Goal: Transaction & Acquisition: Purchase product/service

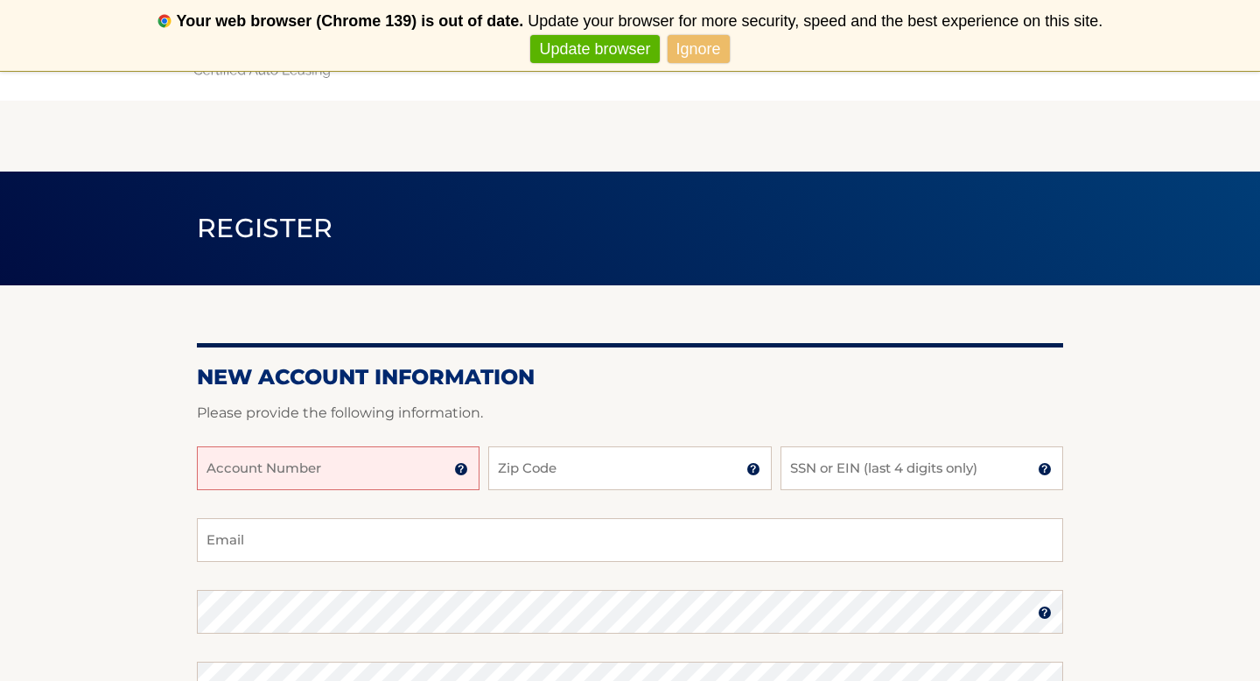
click at [351, 473] on input "Account Number" at bounding box center [338, 468] width 283 height 44
type input "44456022180"
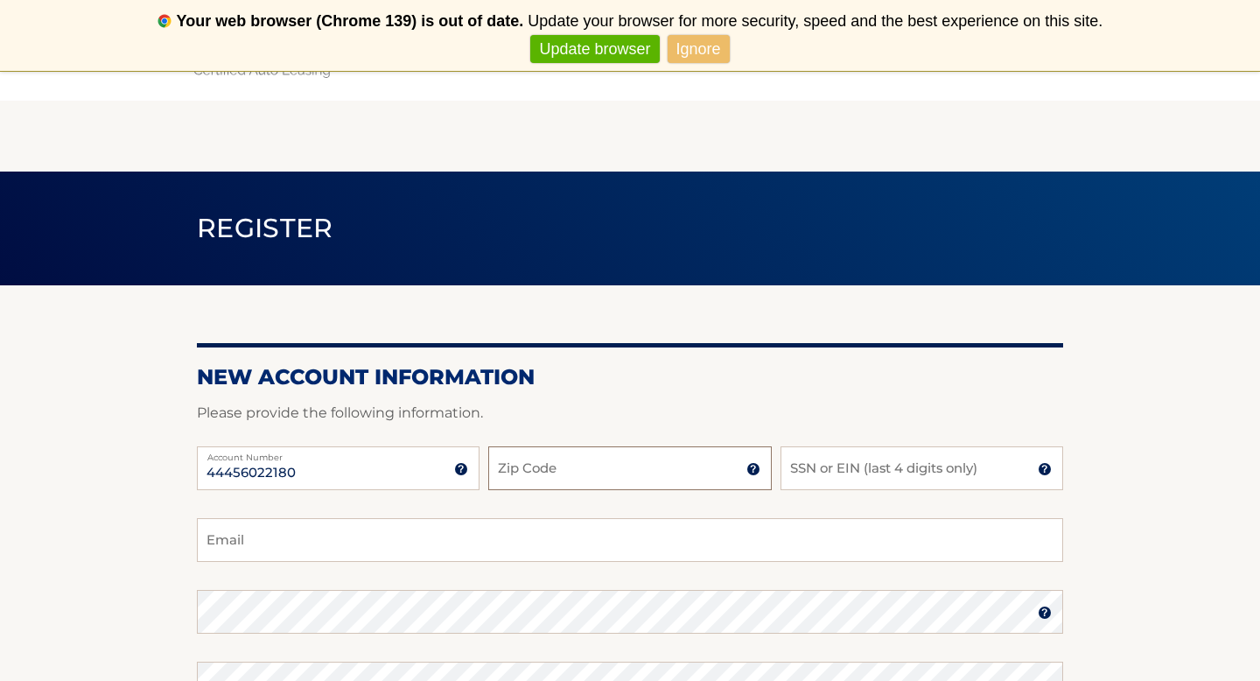
click at [526, 474] on input "Zip Code" at bounding box center [629, 468] width 283 height 44
type input "33598"
click at [835, 470] on input "SSN or EIN (last 4 digits only)" at bounding box center [921, 468] width 283 height 44
type input "2"
type input "3537"
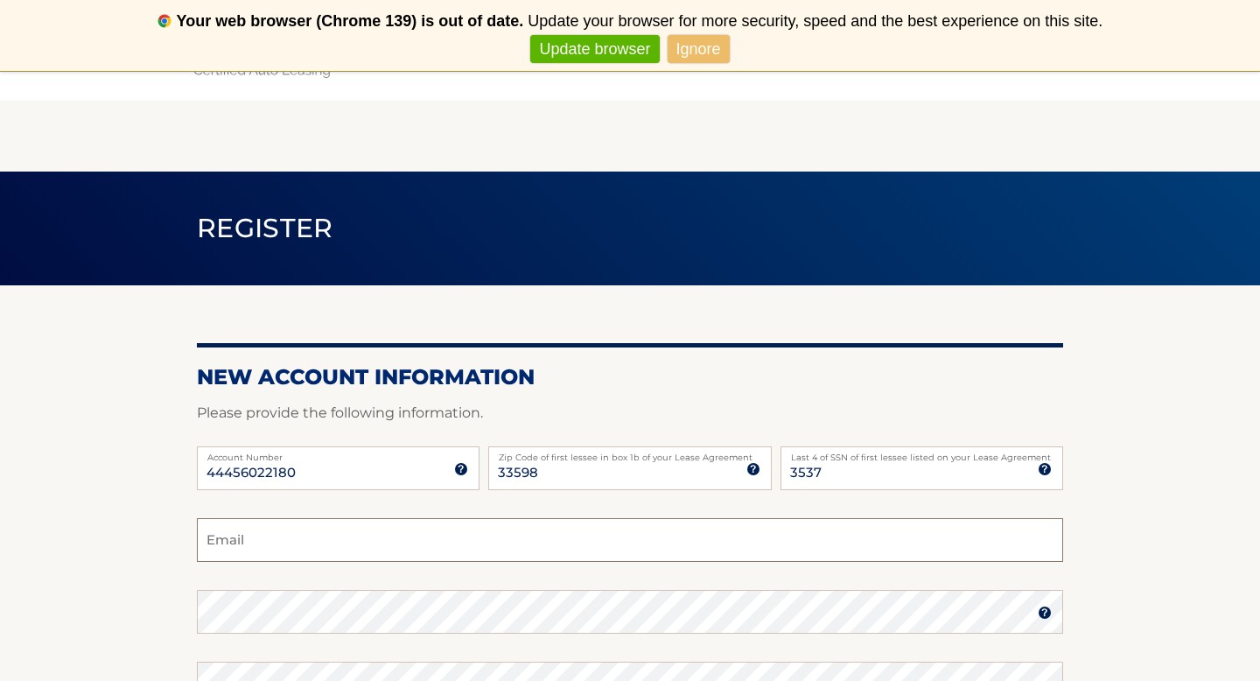
click at [750, 545] on input "Email" at bounding box center [630, 540] width 866 height 44
type input "c_ferenchak@outlook.com"
click at [151, 548] on section "New Account Information Please provide the following information. 44456022180 A…" at bounding box center [630, 626] width 1260 height 683
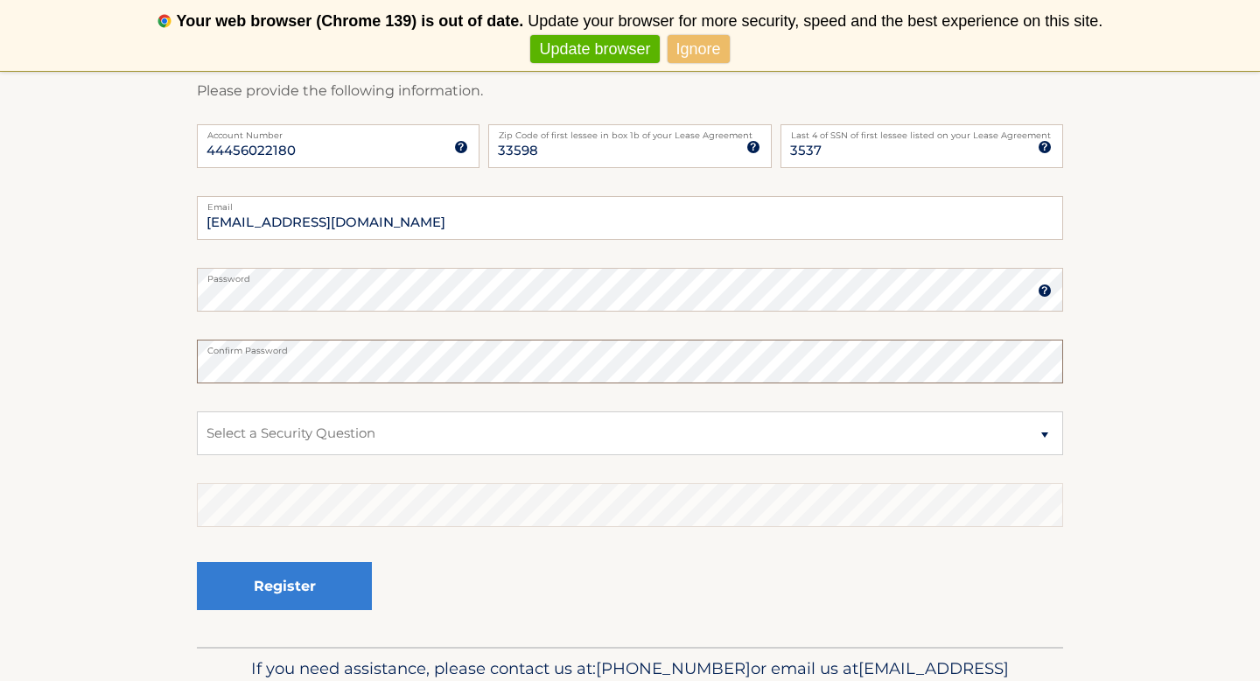
scroll to position [327, 0]
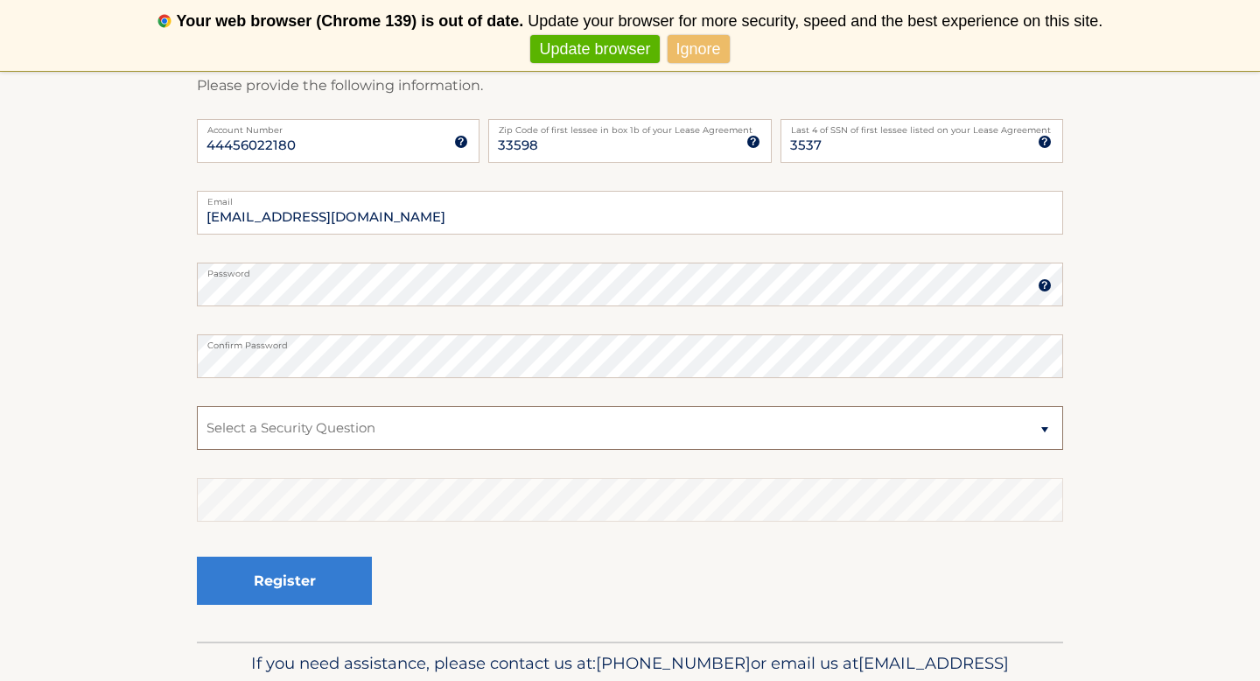
click at [310, 431] on select "Select a Security Question What was the name of your elementary school? What is…" at bounding box center [630, 428] width 866 height 44
select select "2"
click at [197, 406] on select "Select a Security Question What was the name of your elementary school? What is…" at bounding box center [630, 428] width 866 height 44
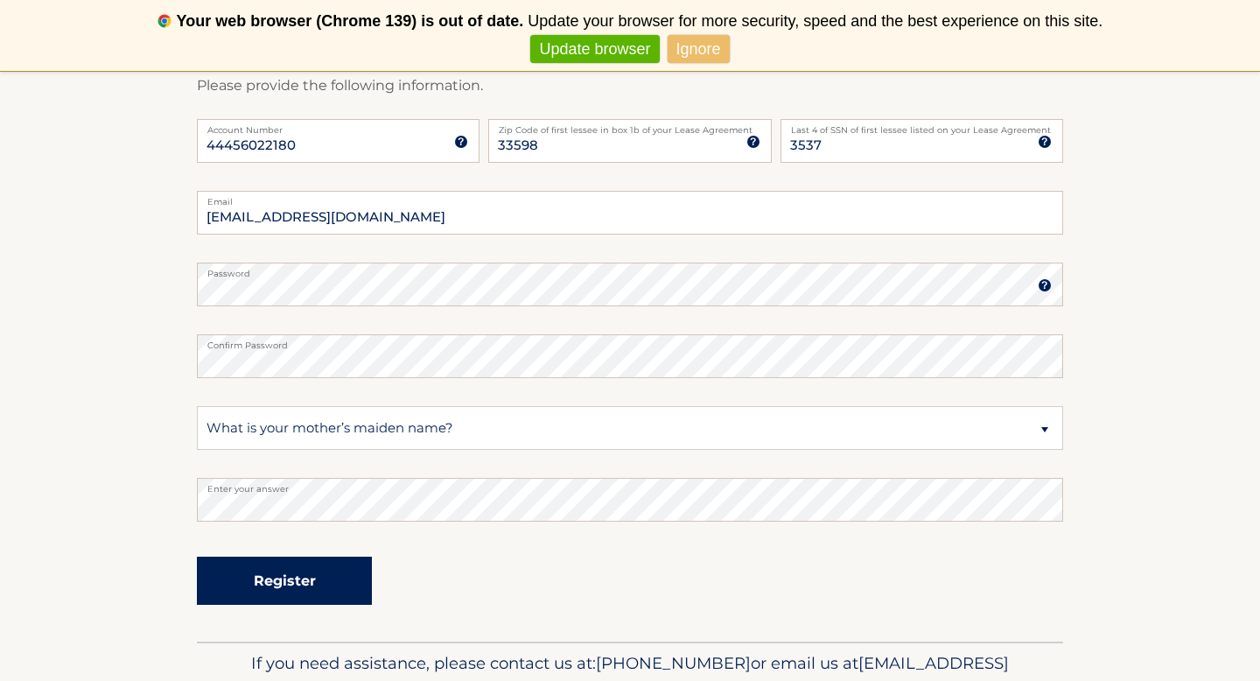
click at [297, 581] on button "Register" at bounding box center [284, 580] width 175 height 48
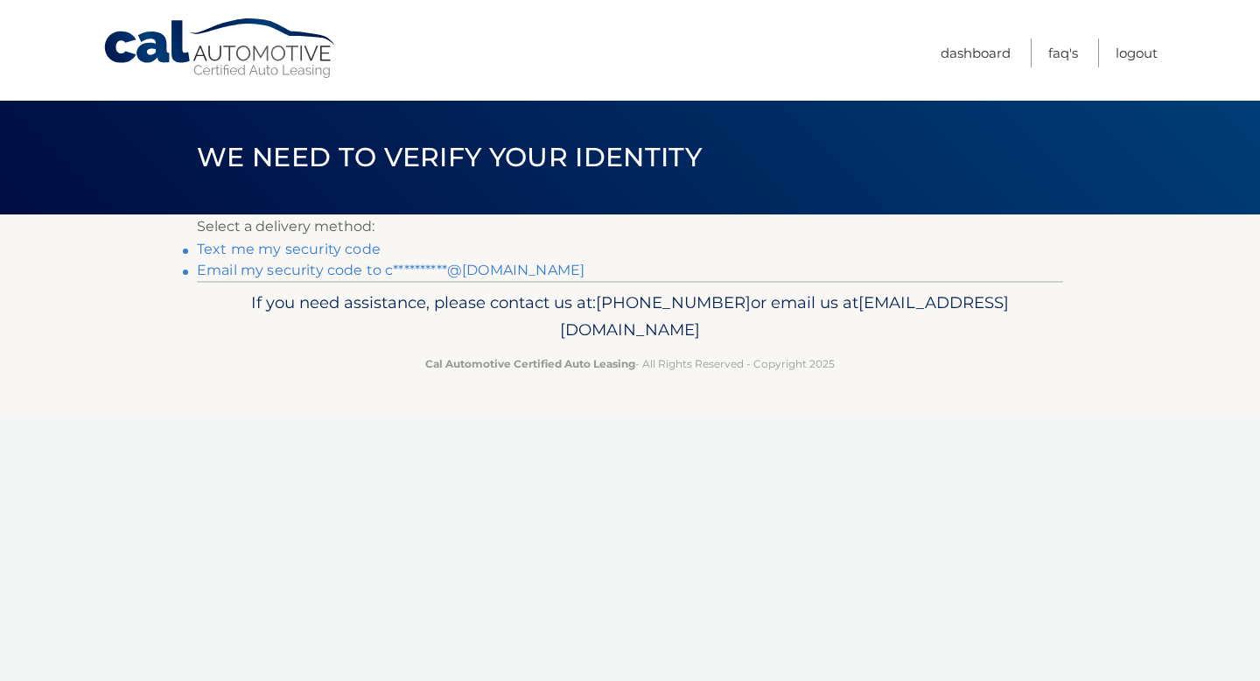
click at [290, 250] on link "Text me my security code" at bounding box center [289, 249] width 184 height 17
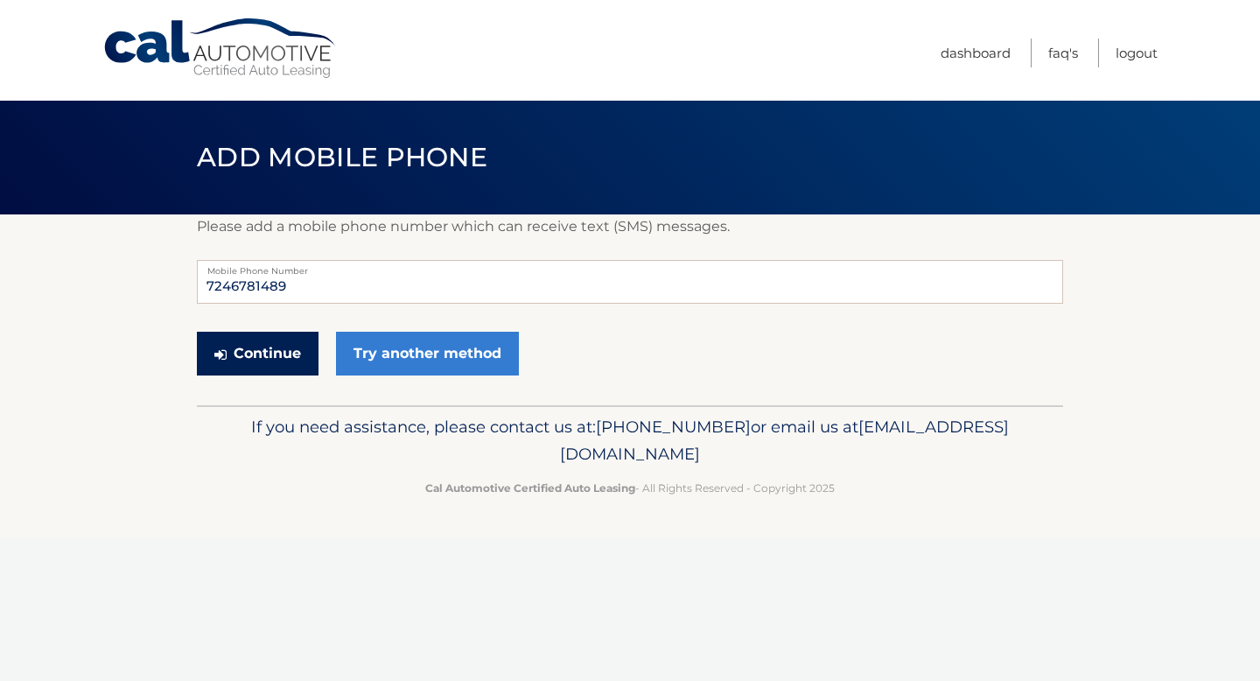
click at [263, 359] on button "Continue" at bounding box center [258, 354] width 122 height 44
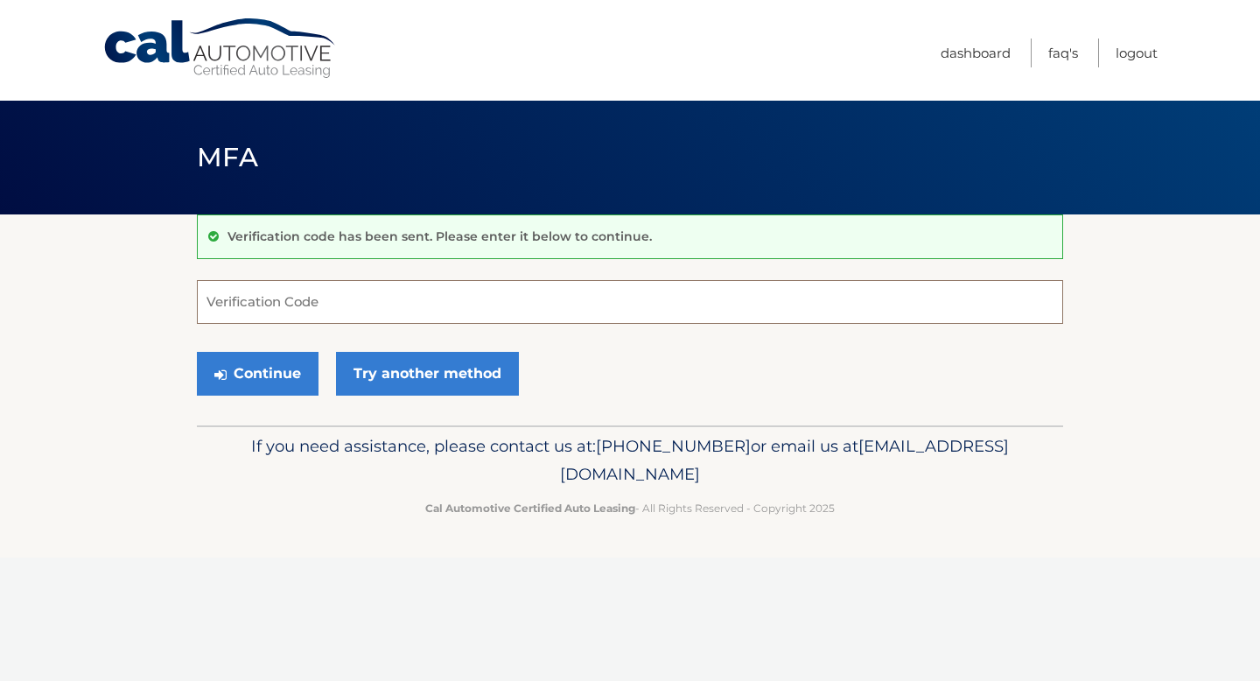
click at [556, 309] on input "Verification Code" at bounding box center [630, 302] width 866 height 44
type input "160765"
click at [276, 371] on button "Continue" at bounding box center [258, 374] width 122 height 44
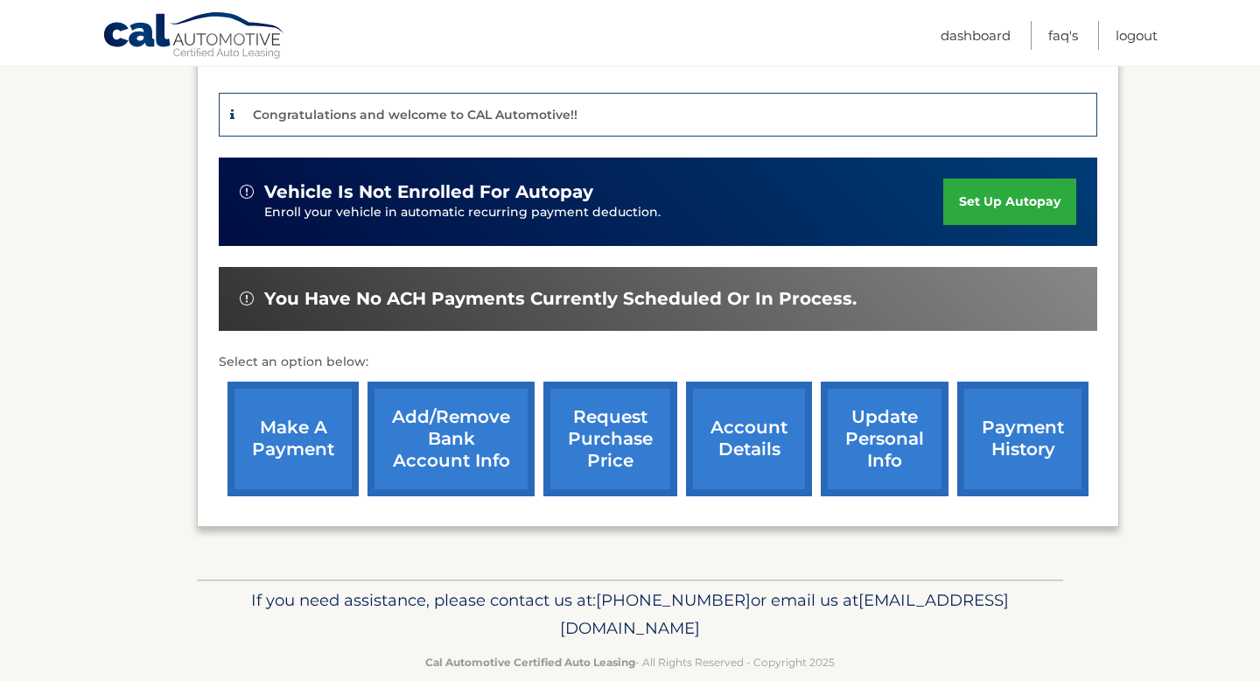
scroll to position [439, 0]
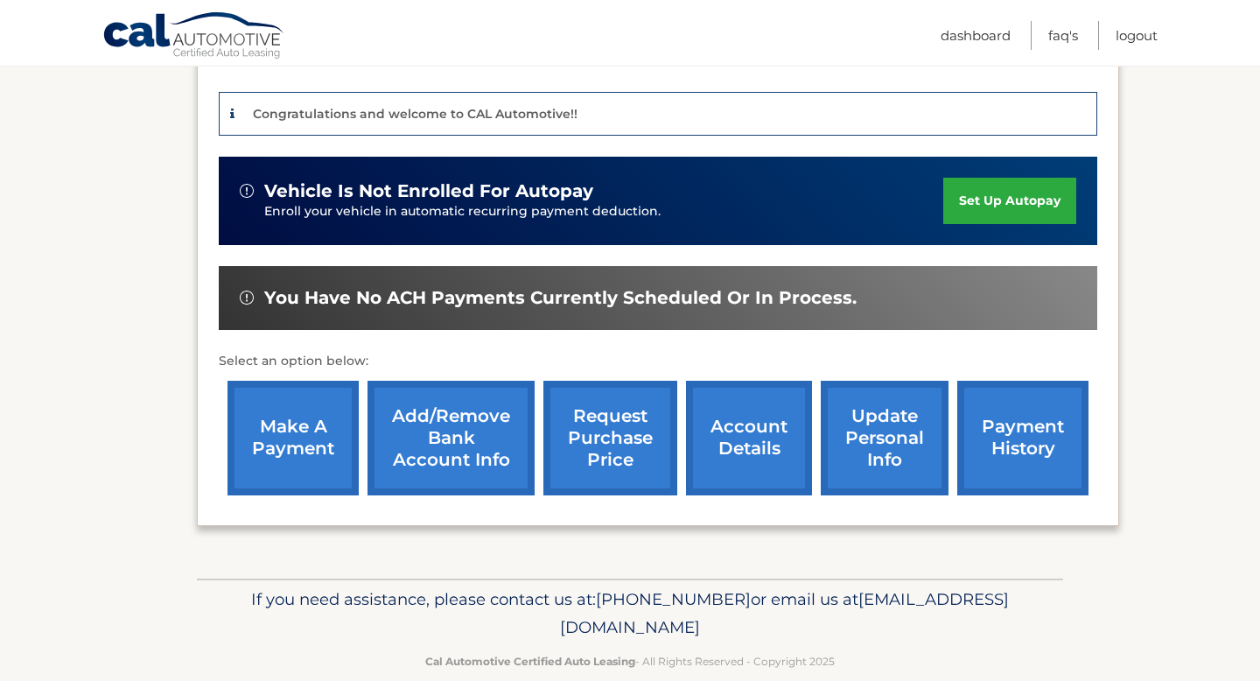
click at [442, 387] on link "Add/Remove bank account info" at bounding box center [450, 438] width 167 height 115
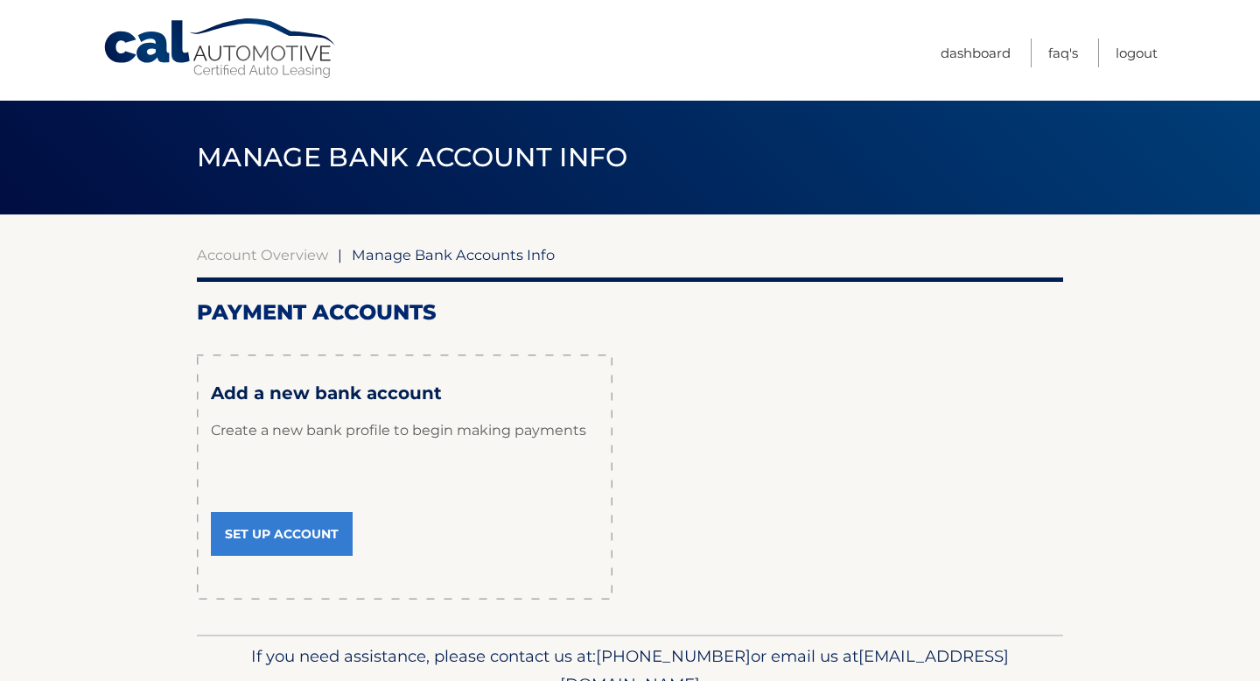
click at [269, 539] on link "Set Up Account" at bounding box center [282, 534] width 142 height 44
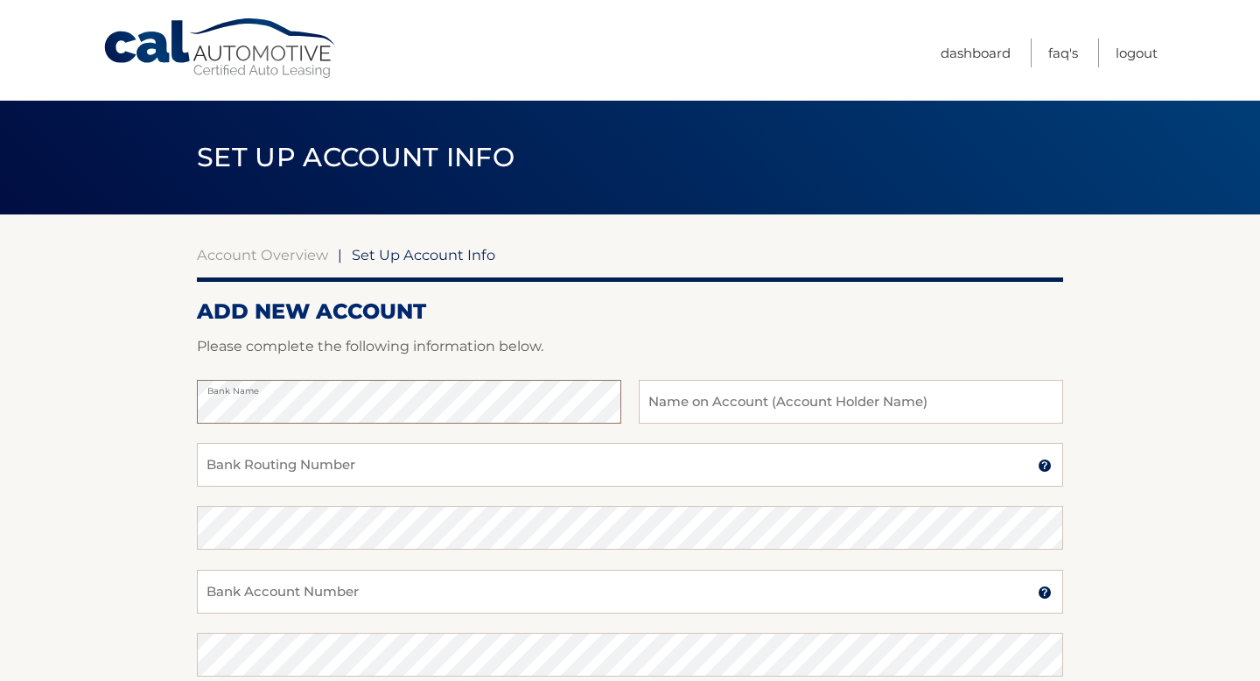
click at [174, 394] on section "Account Overview | Set Up Account Info ADD NEW ACCOUNT Please complete the foll…" at bounding box center [630, 547] width 1260 height 667
click at [194, 403] on section "Account Overview | Set Up Account Info ADD NEW ACCOUNT Please complete the foll…" at bounding box center [630, 547] width 1260 height 667
click at [667, 404] on input "text" at bounding box center [851, 402] width 424 height 44
type input "[PERSON_NAME]"
click at [478, 469] on input "Bank Routing Number" at bounding box center [630, 465] width 866 height 44
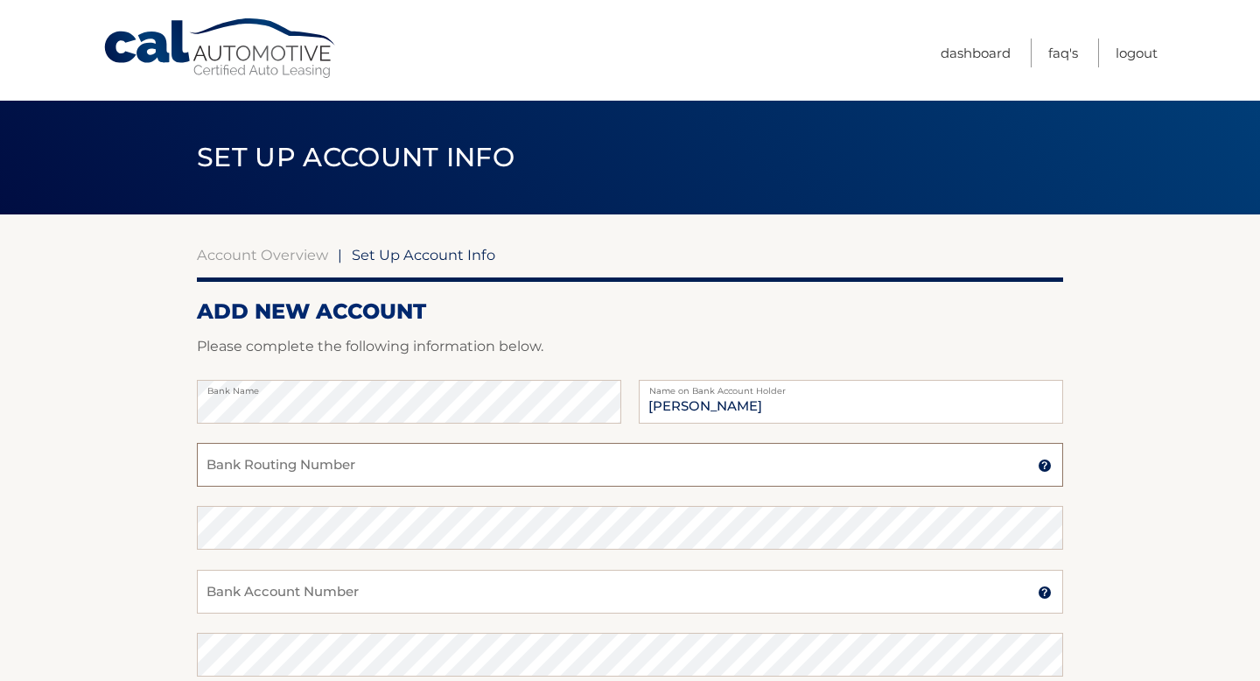
click at [508, 470] on input "Bank Routing Number" at bounding box center [630, 465] width 866 height 44
type input "0312020284"
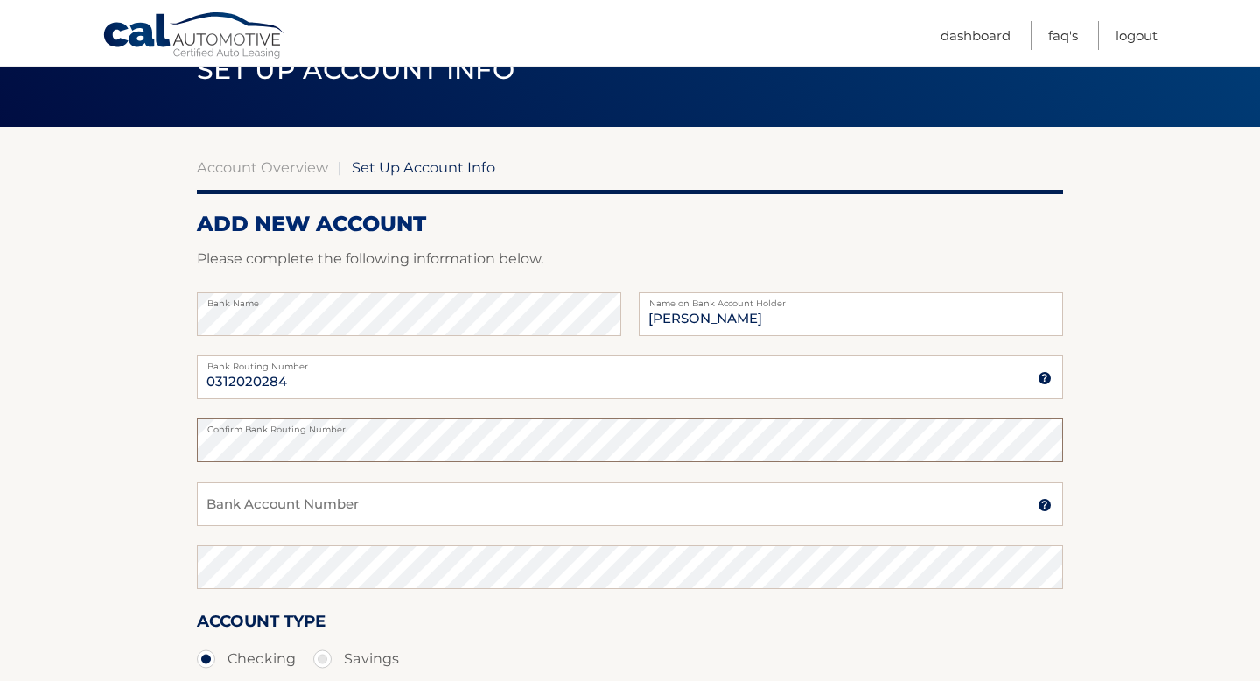
scroll to position [96, 0]
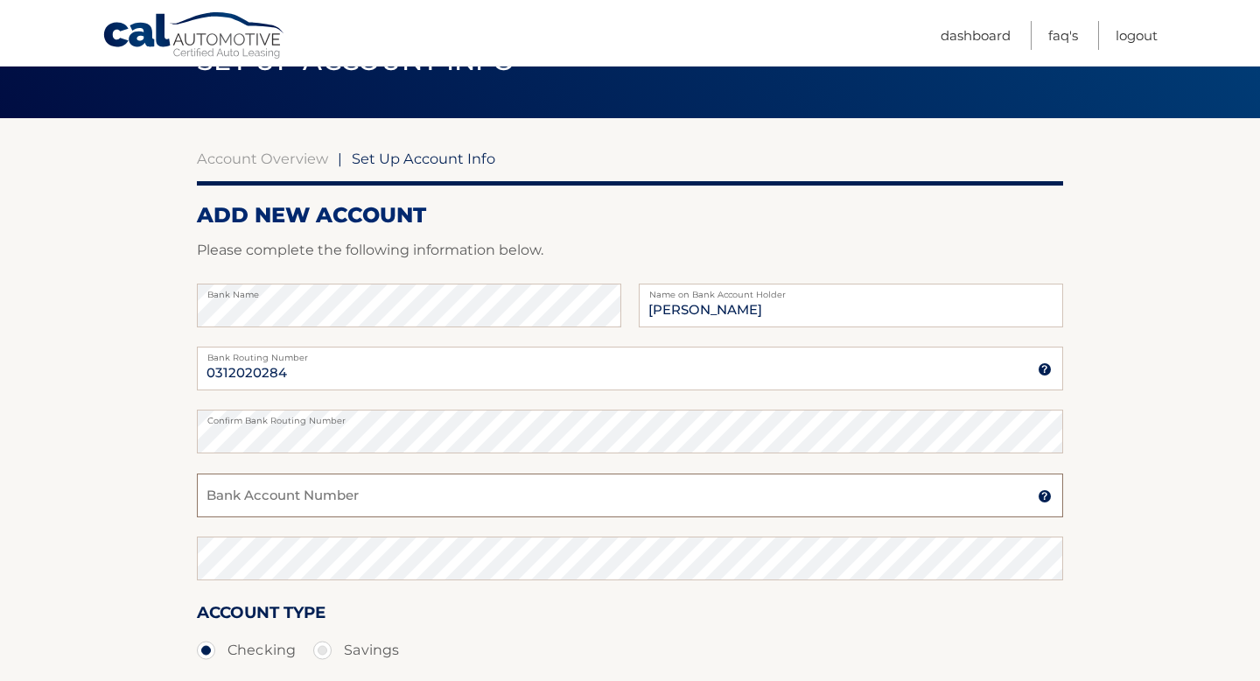
click at [483, 492] on input "Bank Account Number" at bounding box center [630, 495] width 866 height 44
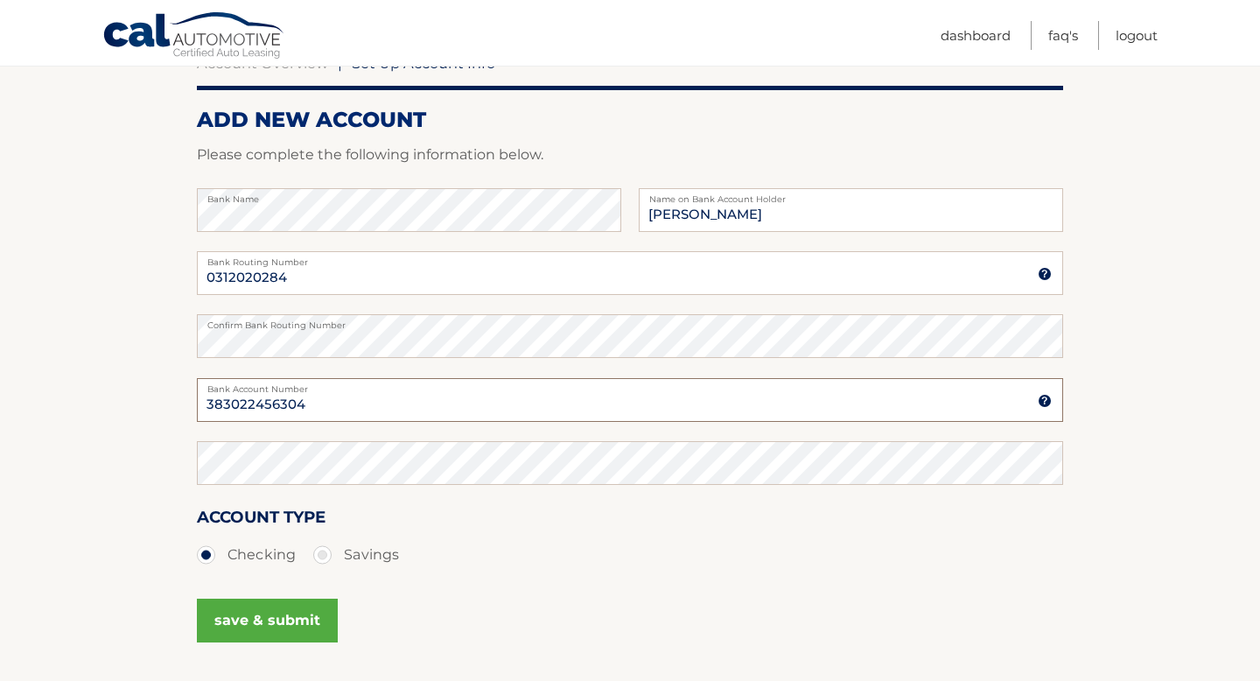
scroll to position [202, 0]
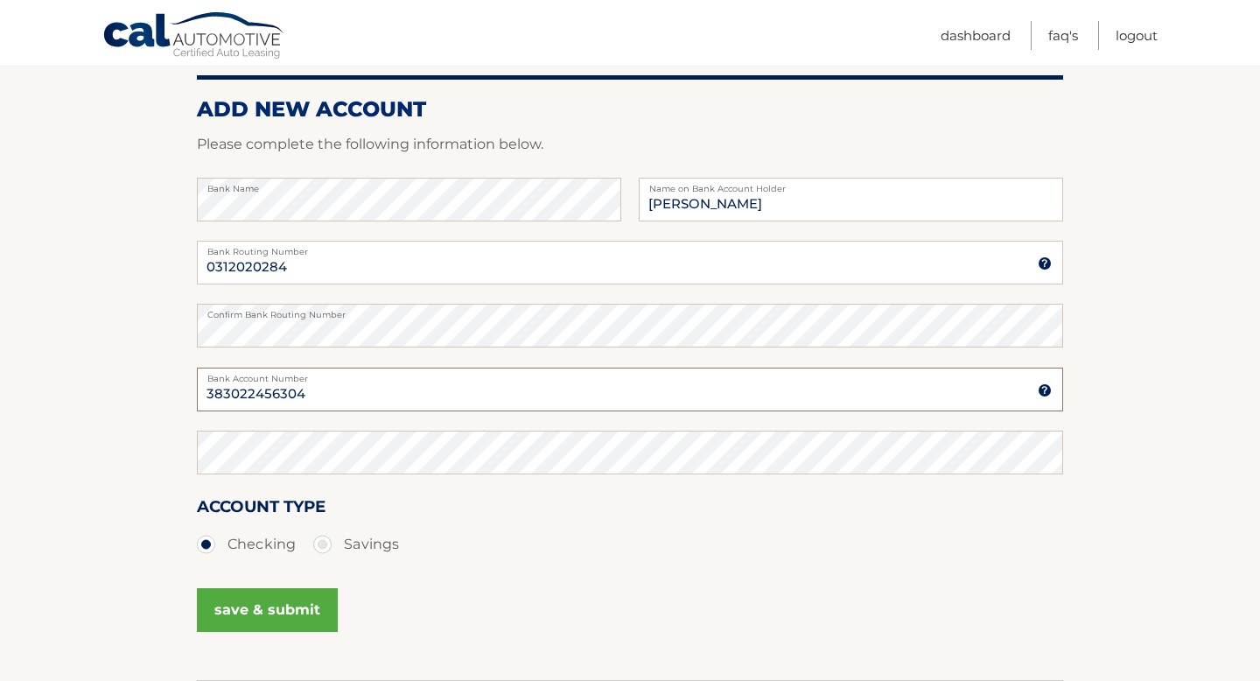
type input "383022456304"
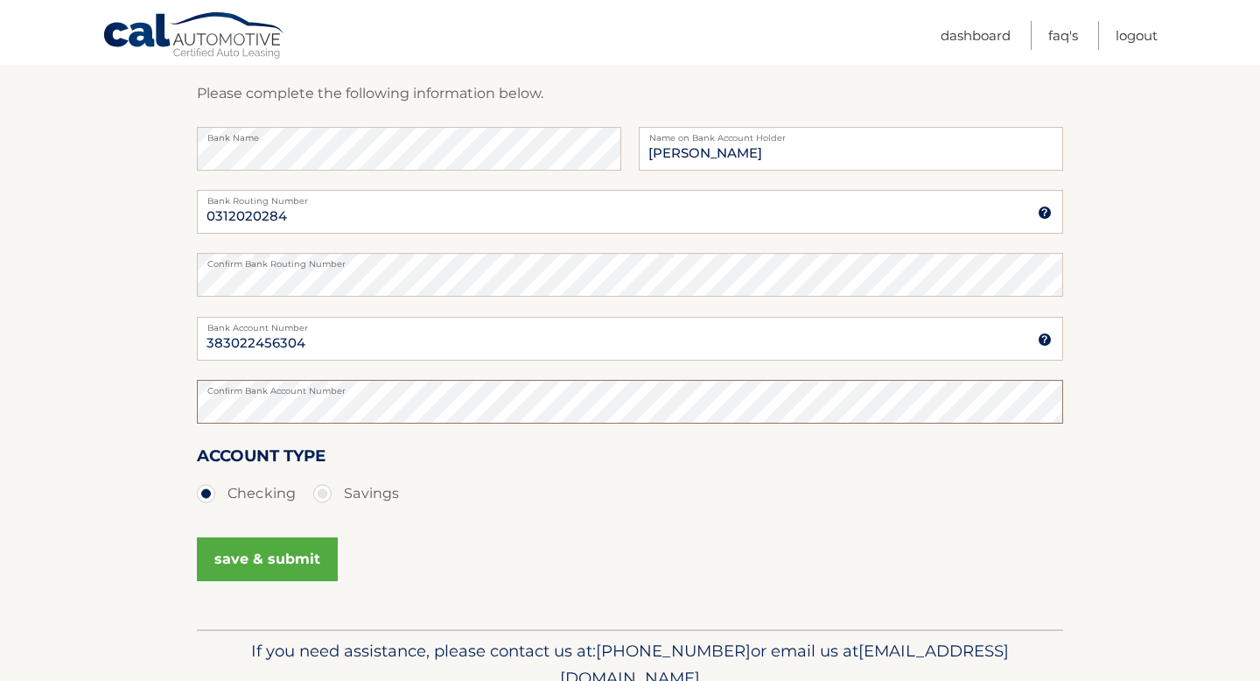
scroll to position [268, 0]
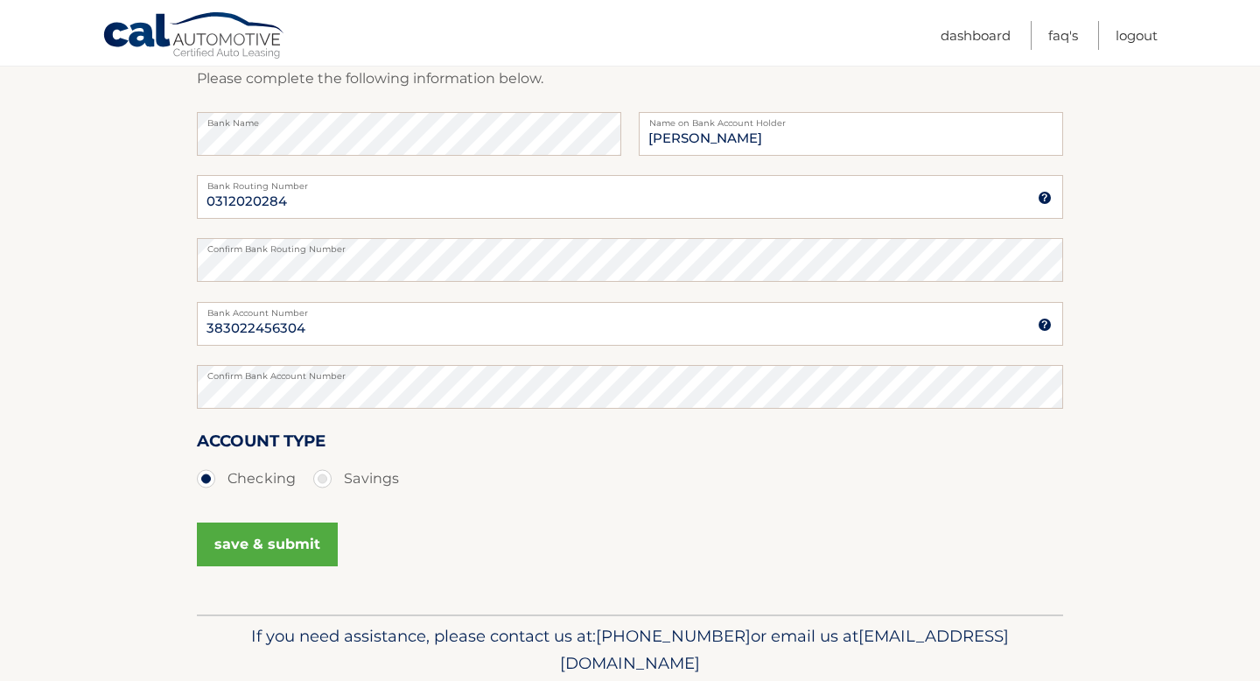
click at [255, 546] on button "save & submit" at bounding box center [267, 544] width 141 height 44
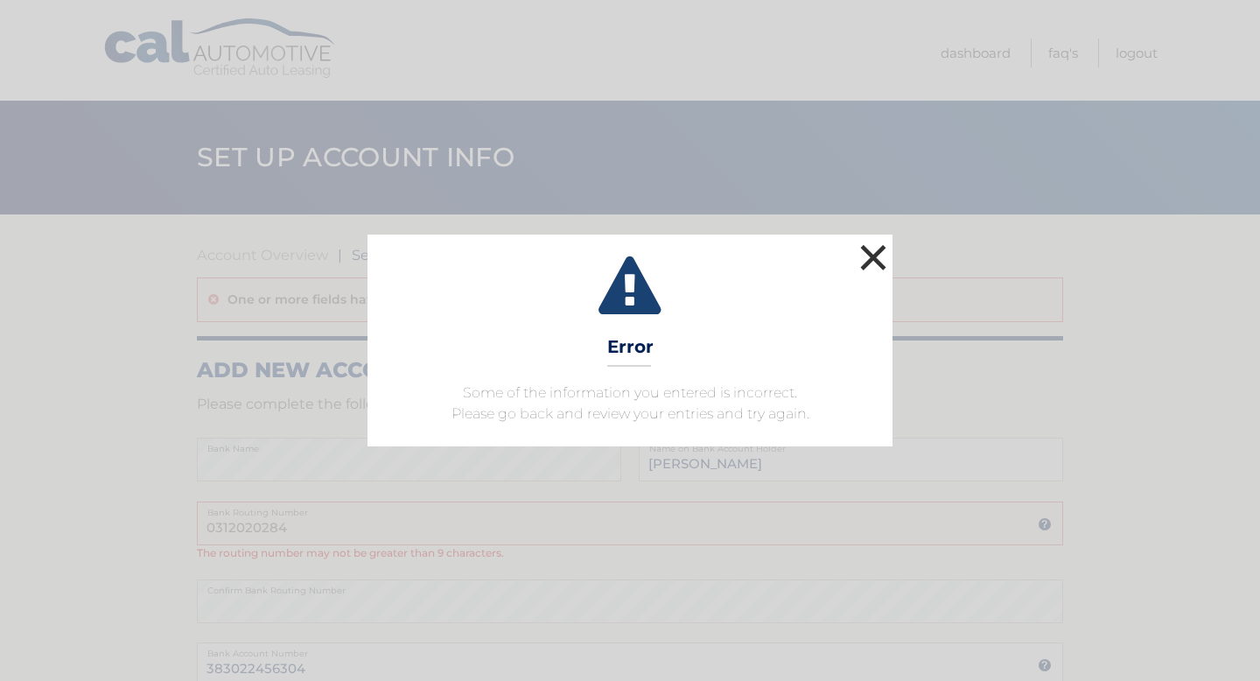
click at [882, 255] on button "×" at bounding box center [873, 257] width 35 height 35
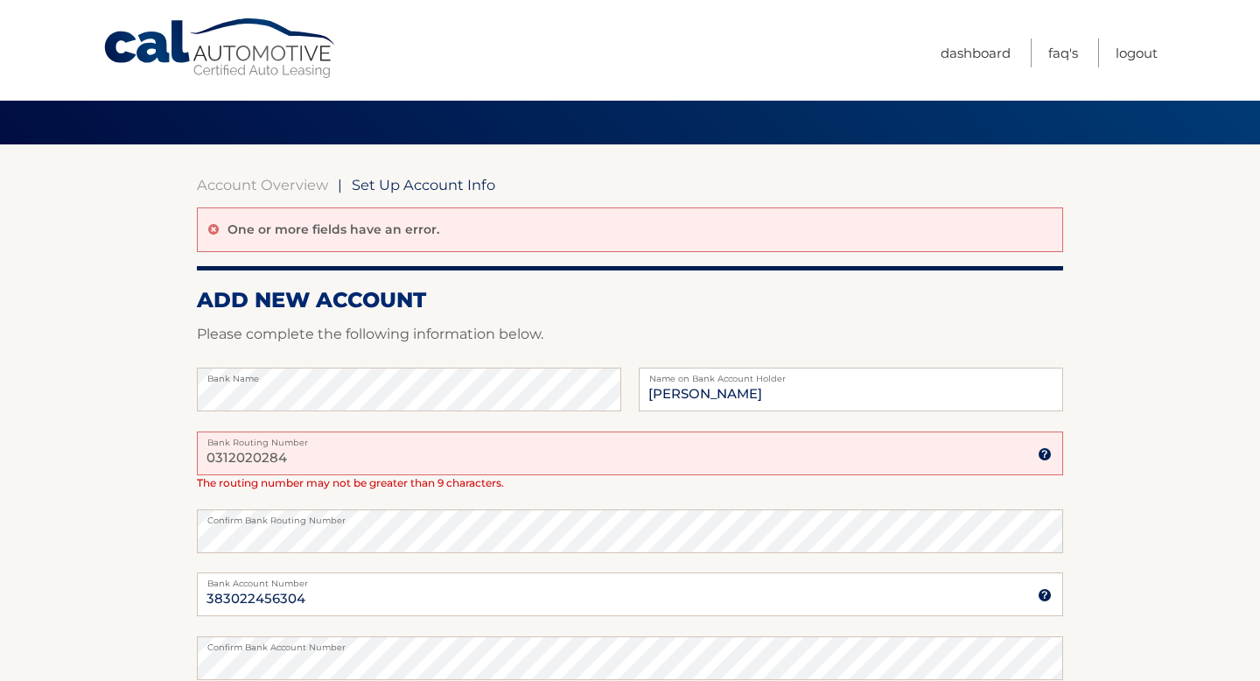
scroll to position [74, 0]
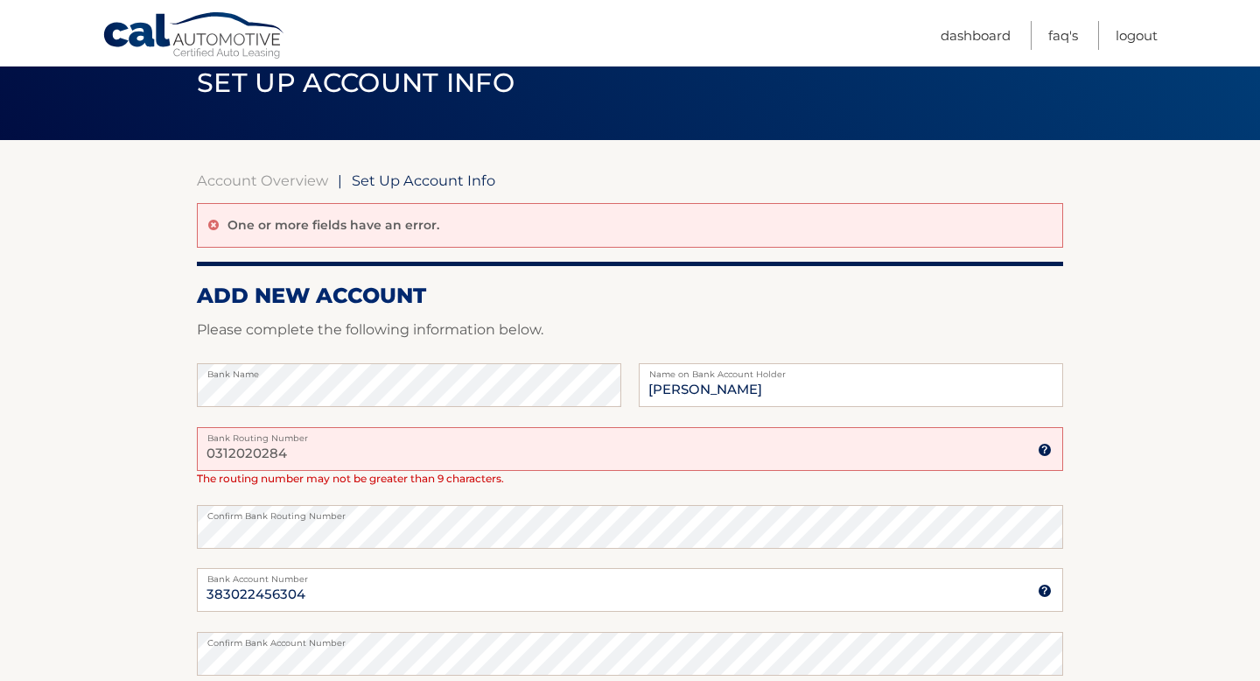
click at [345, 442] on input "0312020284" at bounding box center [630, 449] width 866 height 44
click at [269, 451] on input "0312020284" at bounding box center [630, 449] width 866 height 44
type input "031202084"
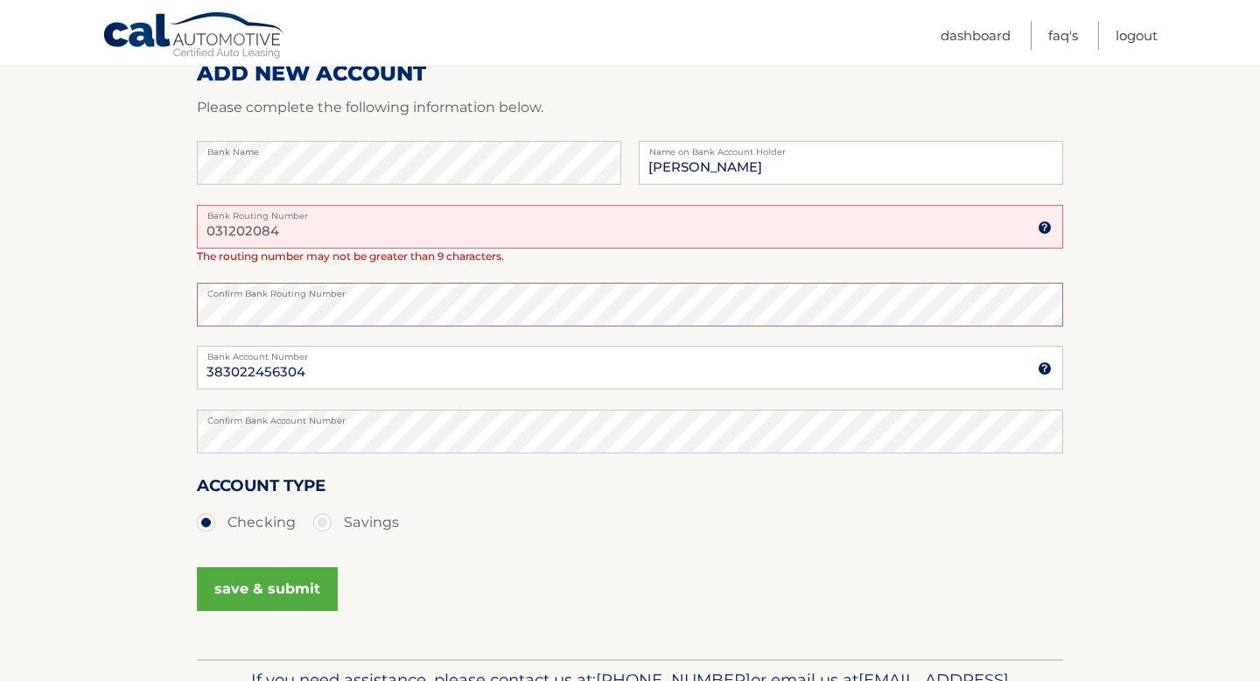
scroll to position [307, 0]
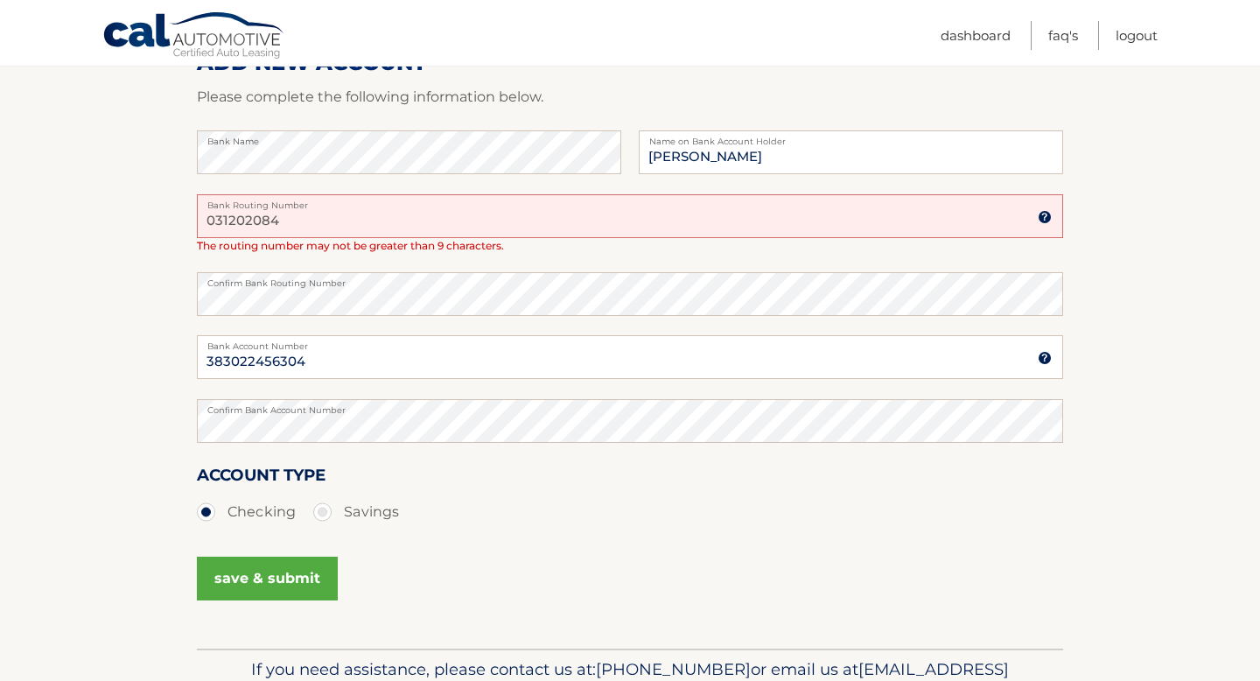
click at [242, 578] on button "save & submit" at bounding box center [267, 578] width 141 height 44
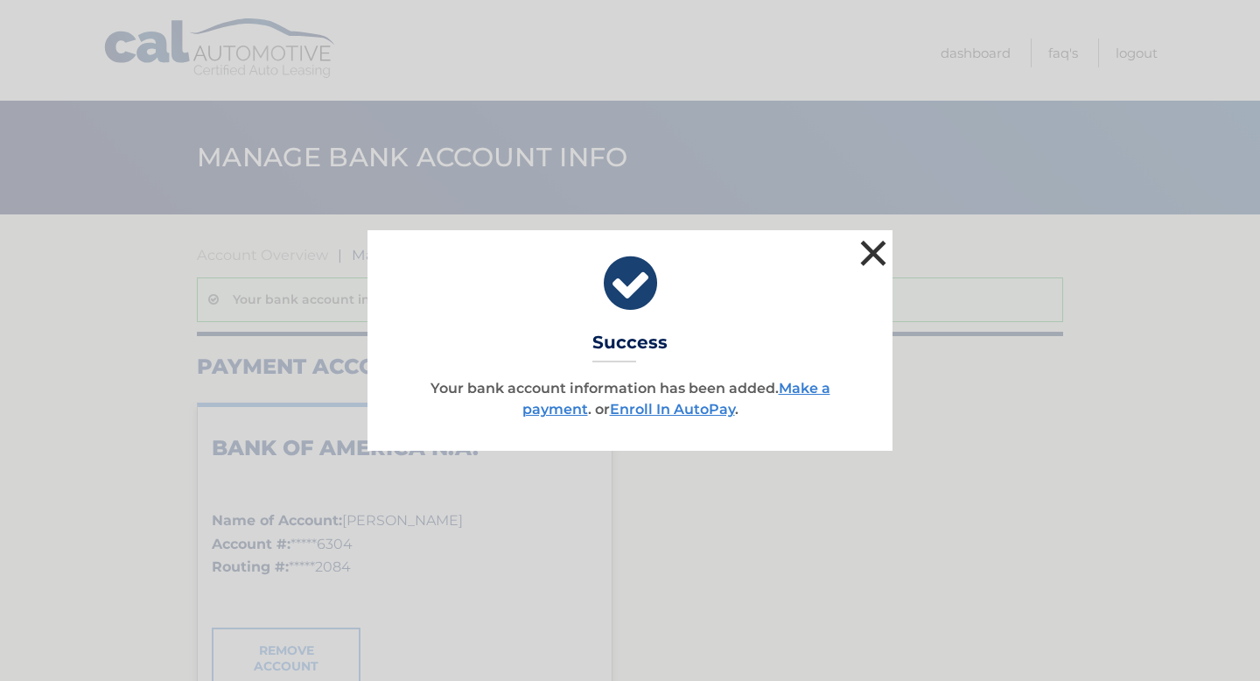
click at [870, 257] on button "×" at bounding box center [873, 252] width 35 height 35
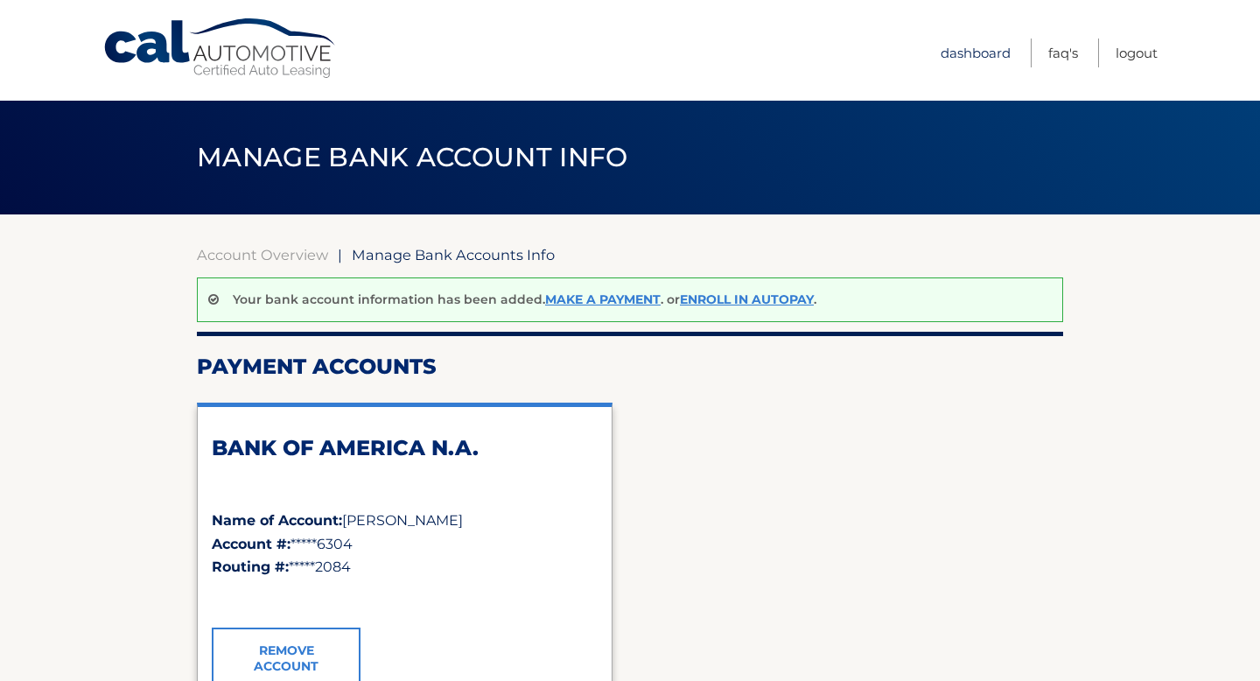
click at [975, 58] on link "Dashboard" at bounding box center [975, 52] width 70 height 29
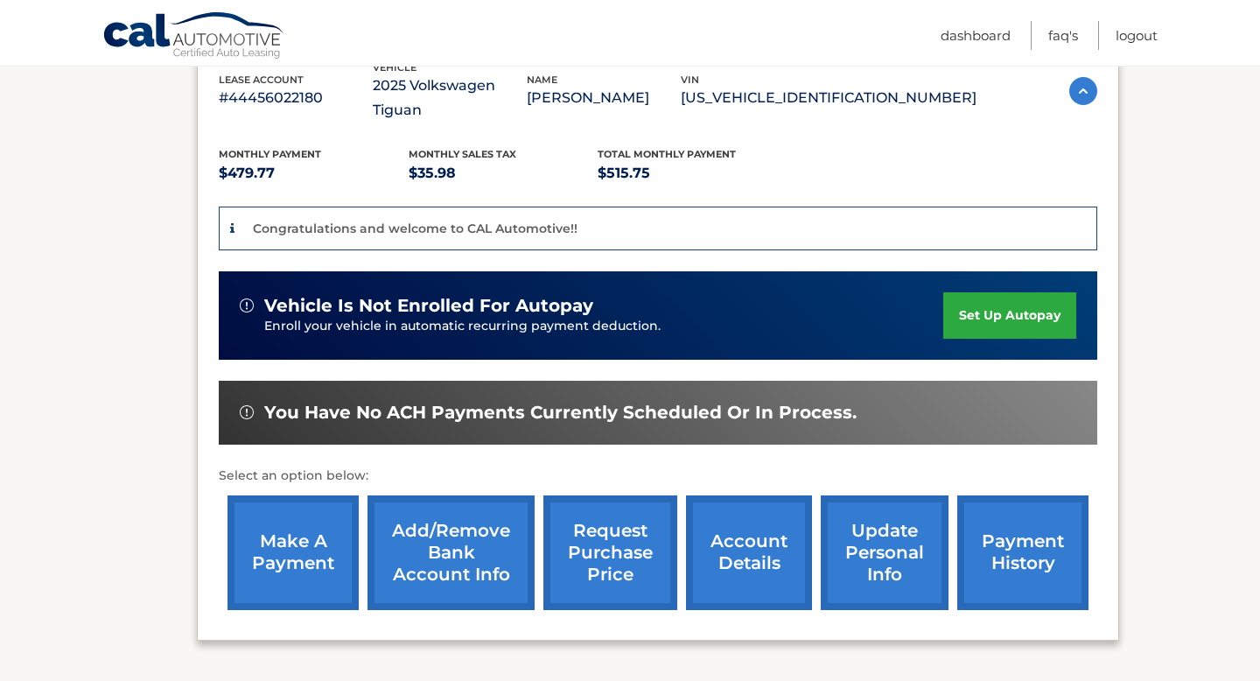
scroll to position [335, 0]
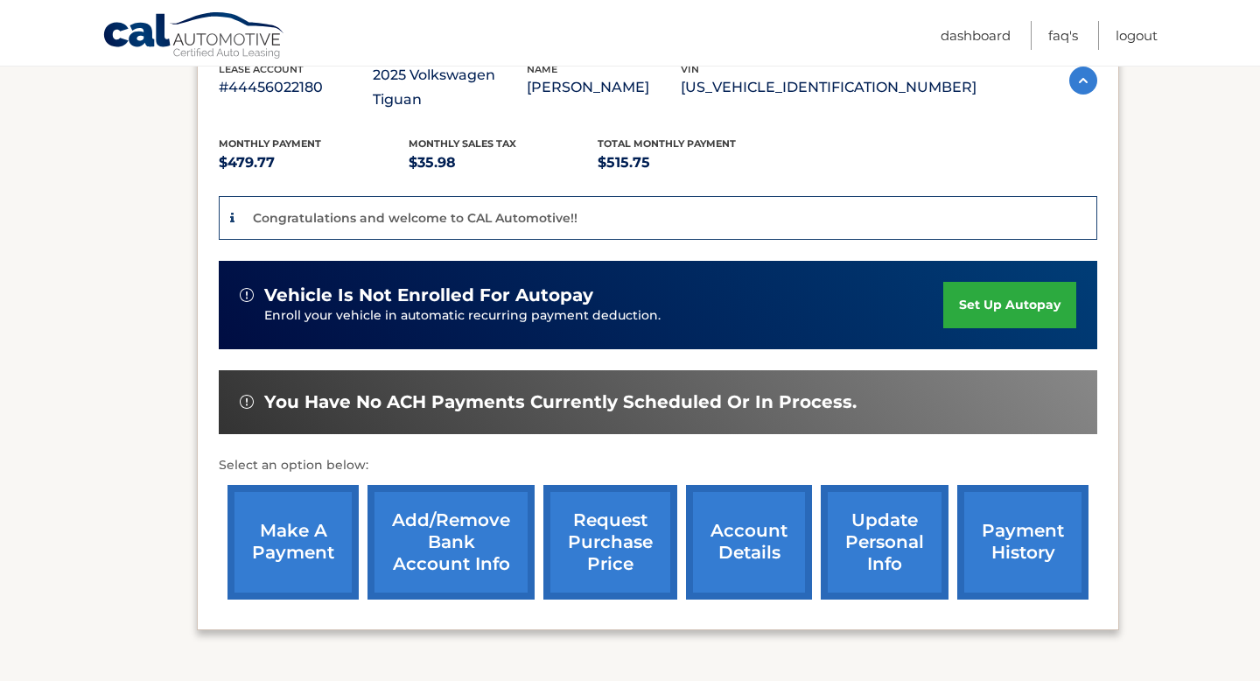
click at [333, 496] on link "make a payment" at bounding box center [292, 542] width 131 height 115
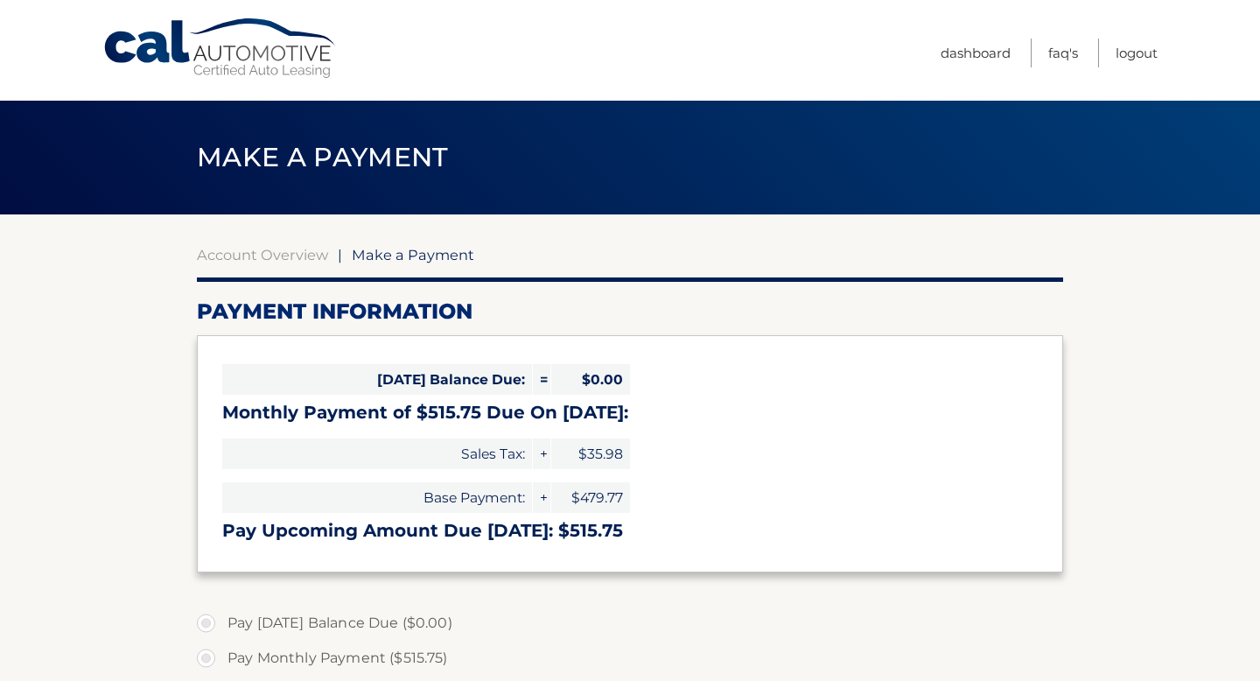
select select "MzY5YjM0NzQtMjVkZS00ZWRmLTlhZGEtNTY5NDY2YzZhYzM0"
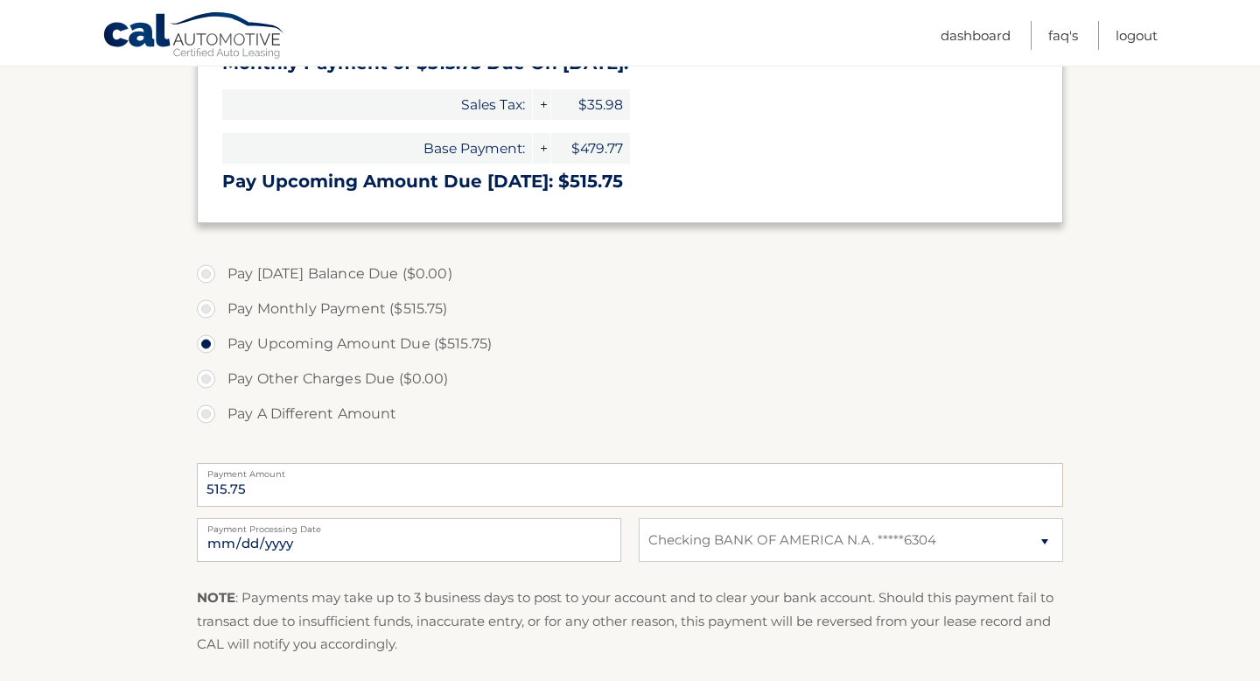
scroll to position [351, 0]
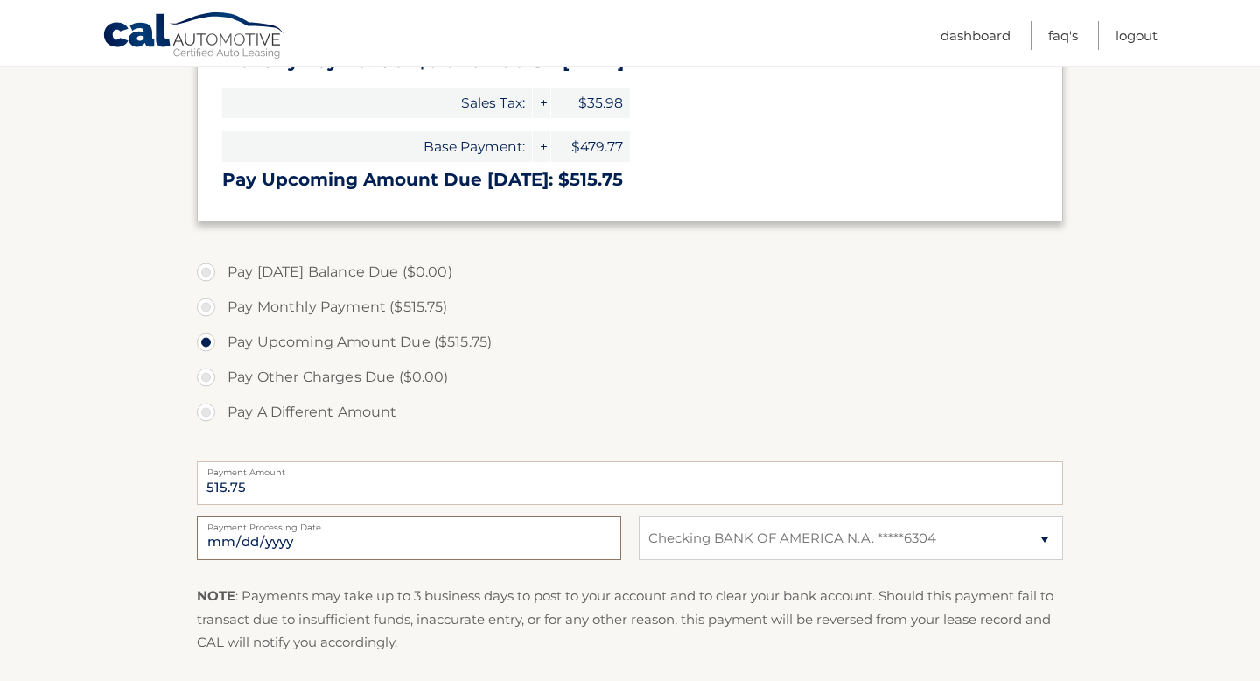
click at [472, 536] on input "[DATE]" at bounding box center [409, 538] width 424 height 44
click at [590, 381] on label "Pay Other Charges Due ($0.00)" at bounding box center [630, 377] width 866 height 35
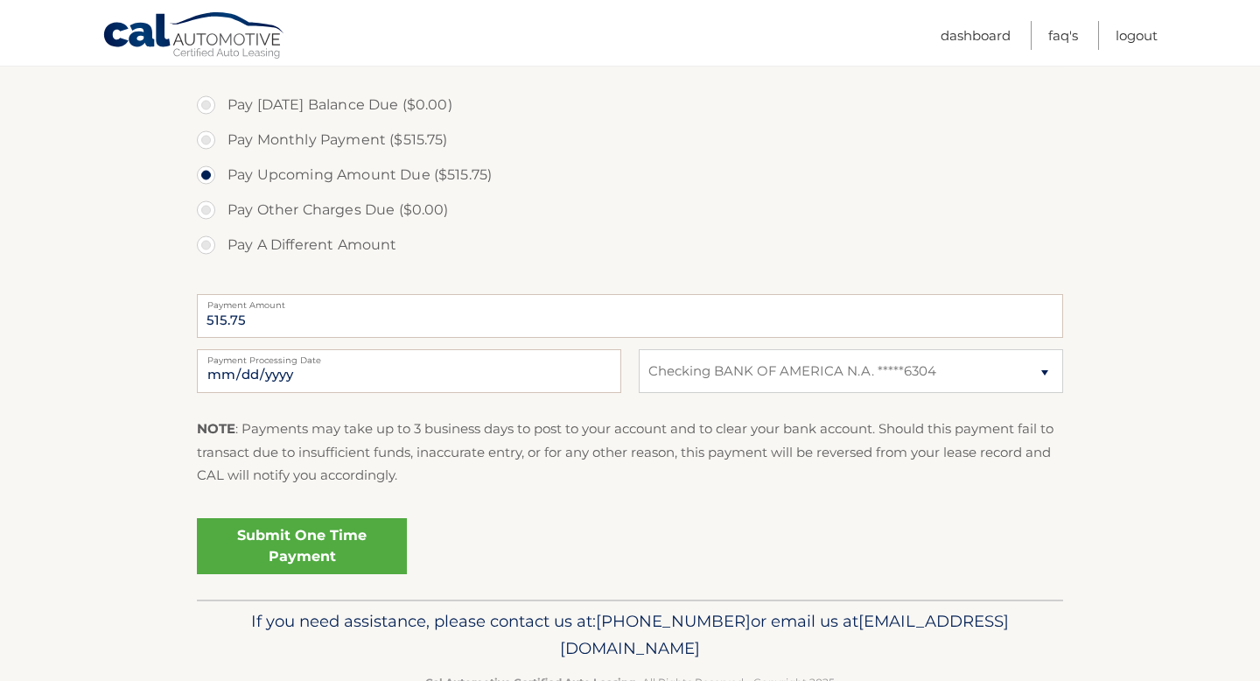
scroll to position [520, 0]
click at [312, 540] on link "Submit One Time Payment" at bounding box center [302, 544] width 210 height 56
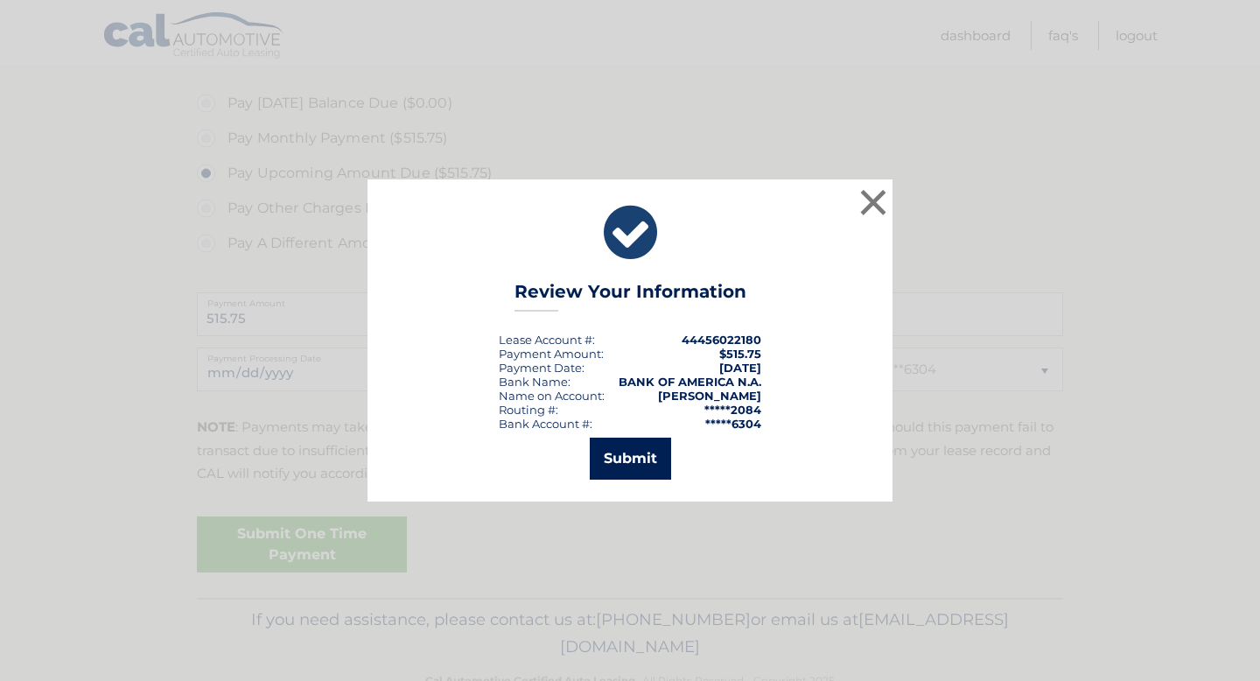
click at [634, 451] on button "Submit" at bounding box center [630, 458] width 81 height 42
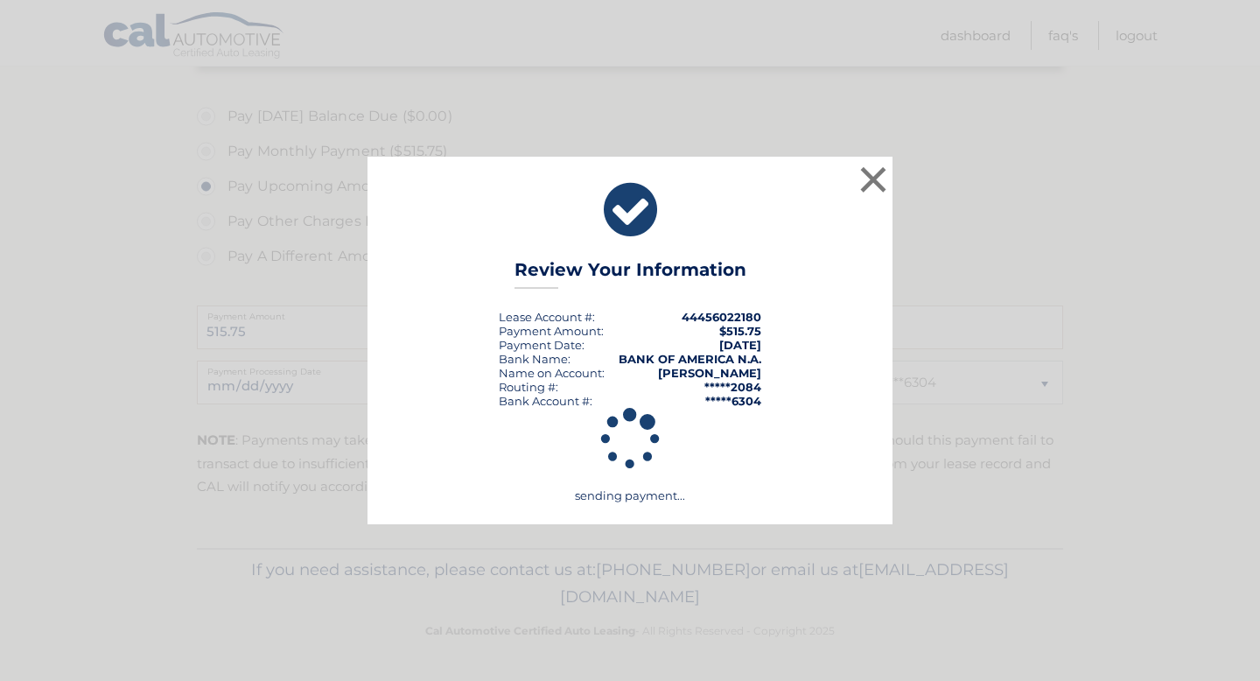
scroll to position [507, 0]
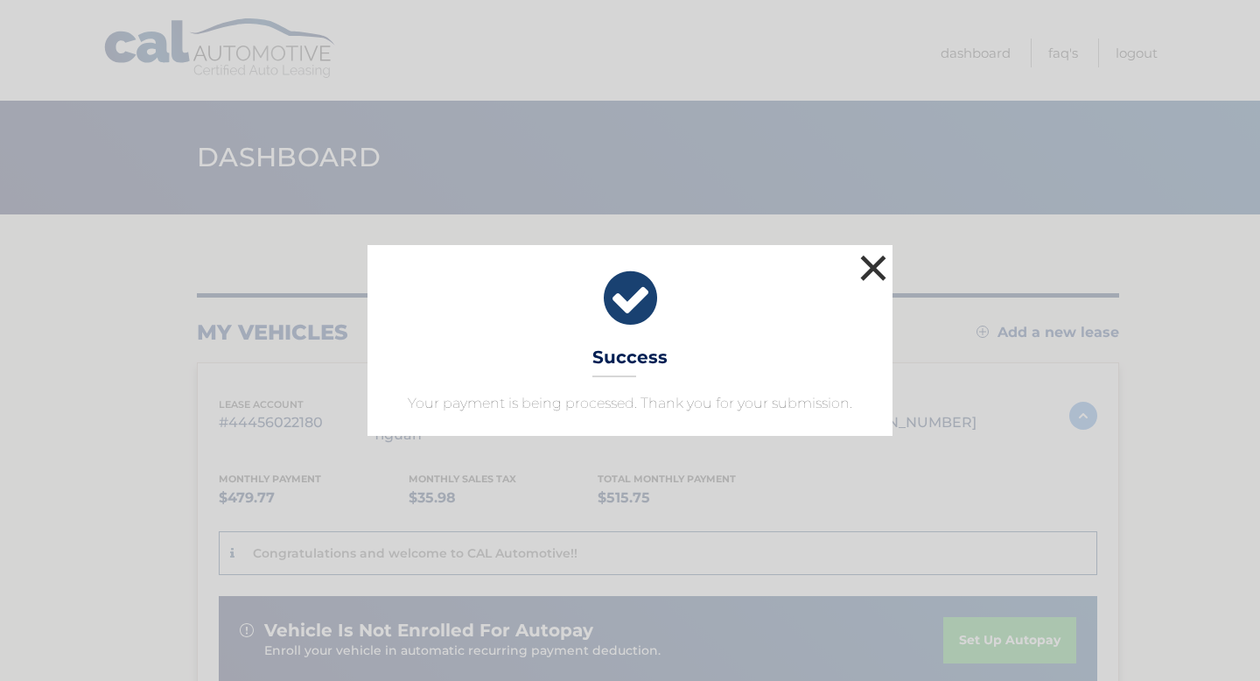
click at [870, 264] on button "×" at bounding box center [873, 267] width 35 height 35
